Goal: Navigation & Orientation: Find specific page/section

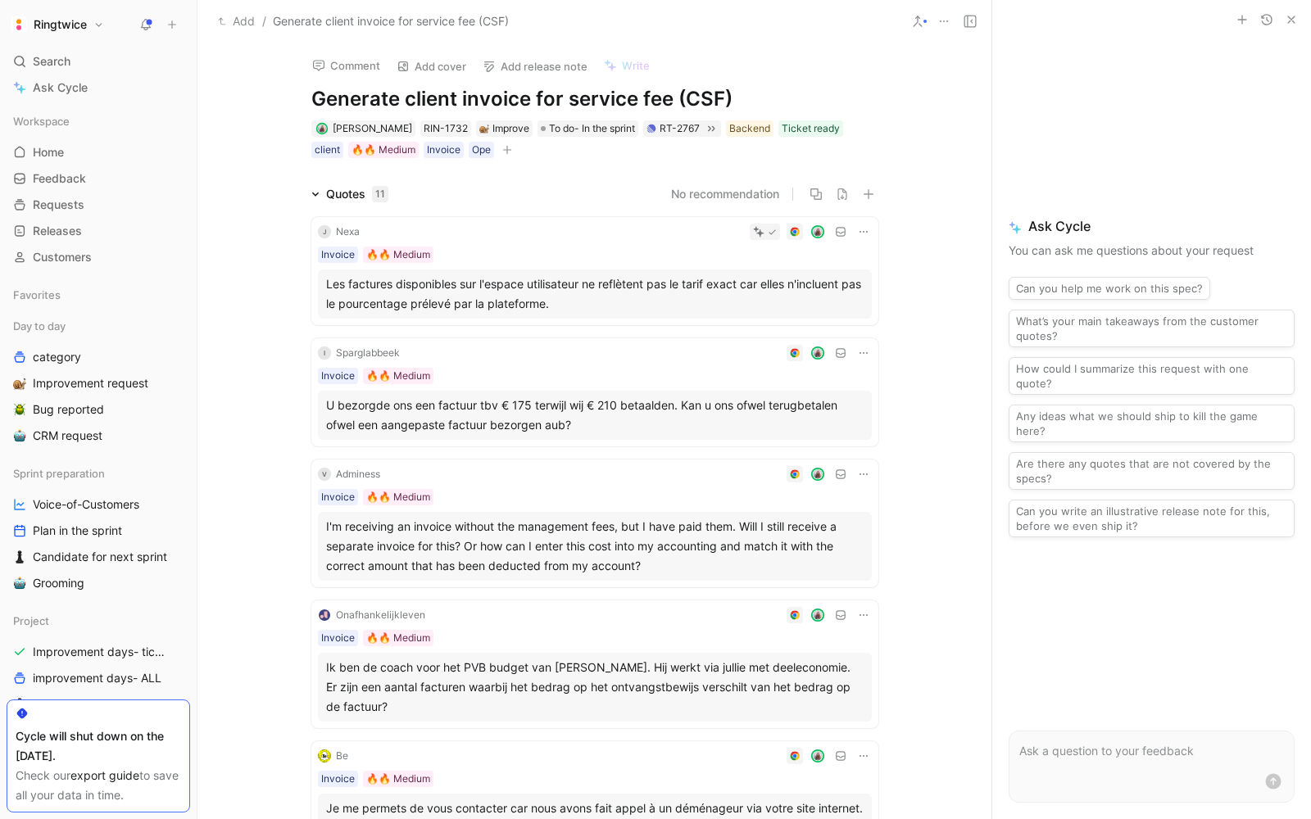
scroll to position [28, 0]
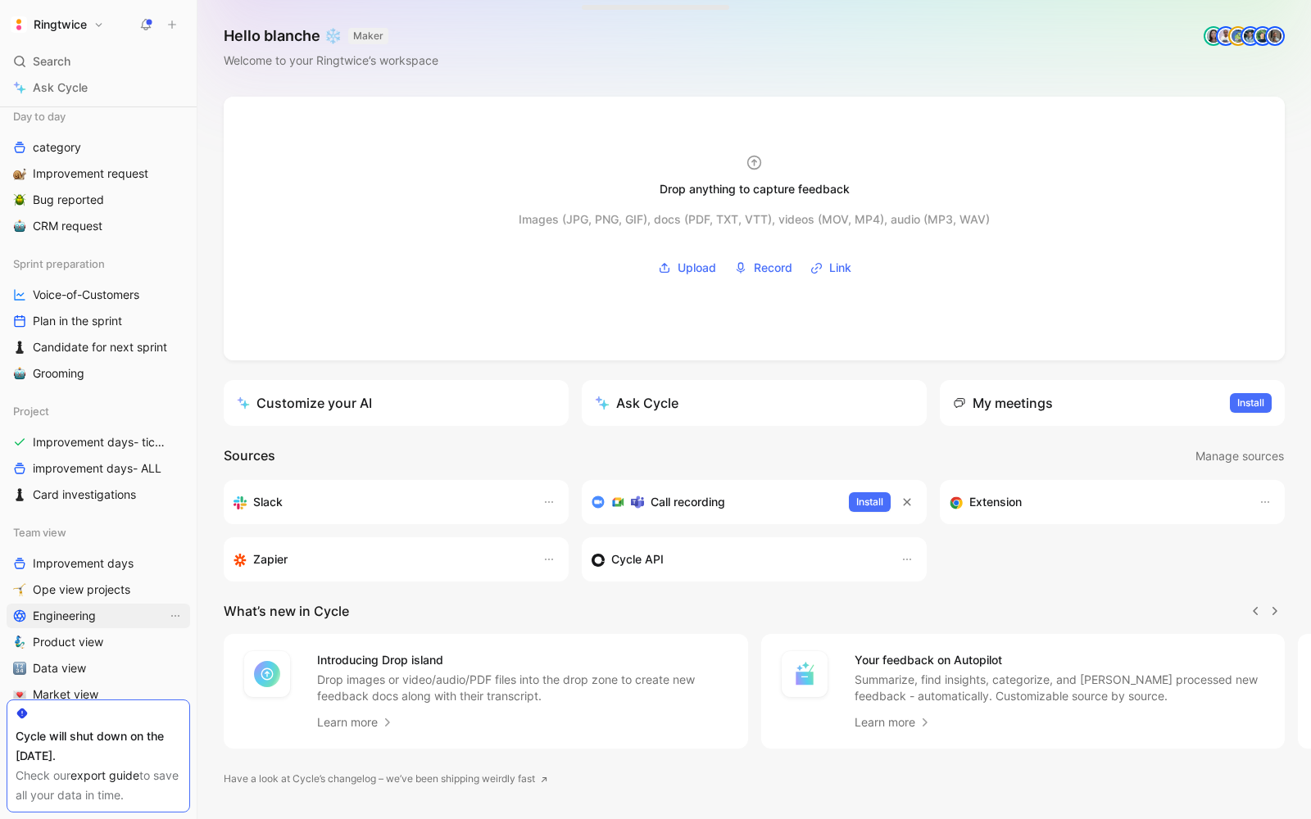
scroll to position [213, 0]
click at [100, 442] on span "Improvement days- tickets ready" at bounding box center [100, 439] width 134 height 16
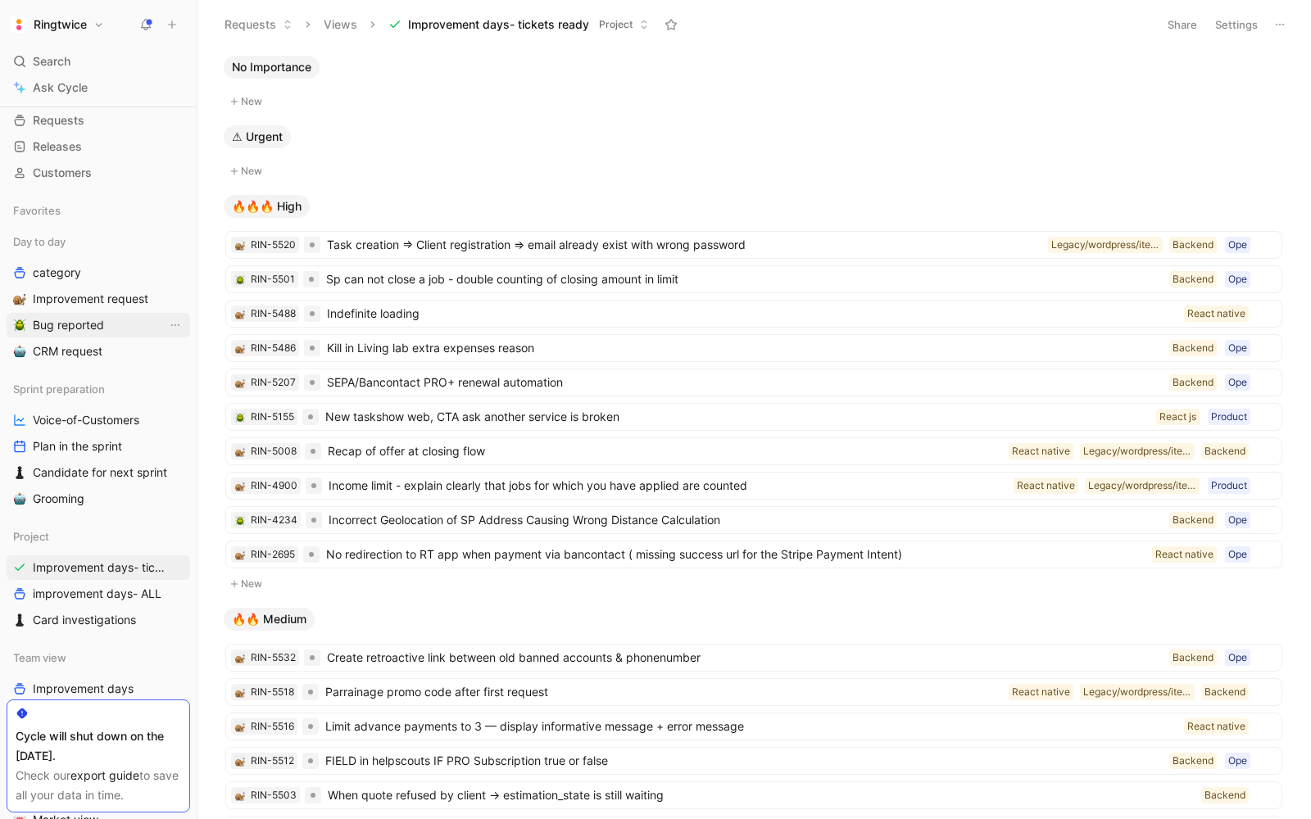
scroll to position [55, 0]
